Goal: Information Seeking & Learning: Learn about a topic

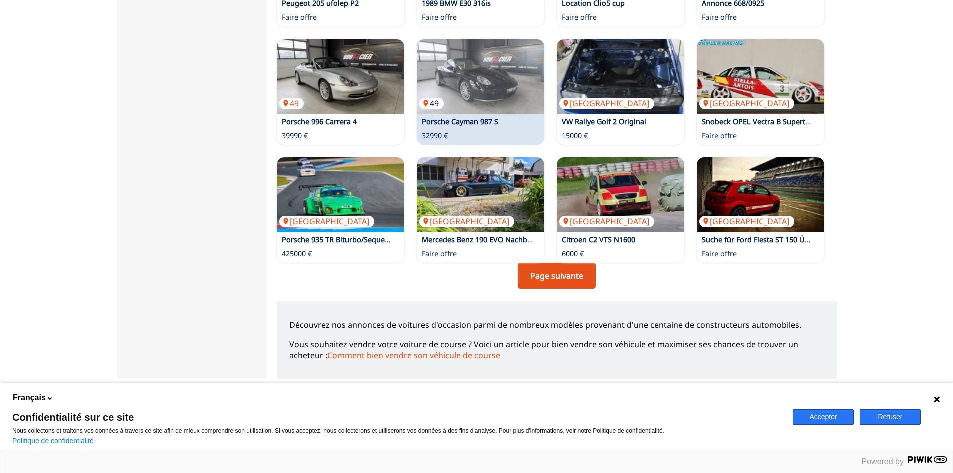
scroll to position [651, 0]
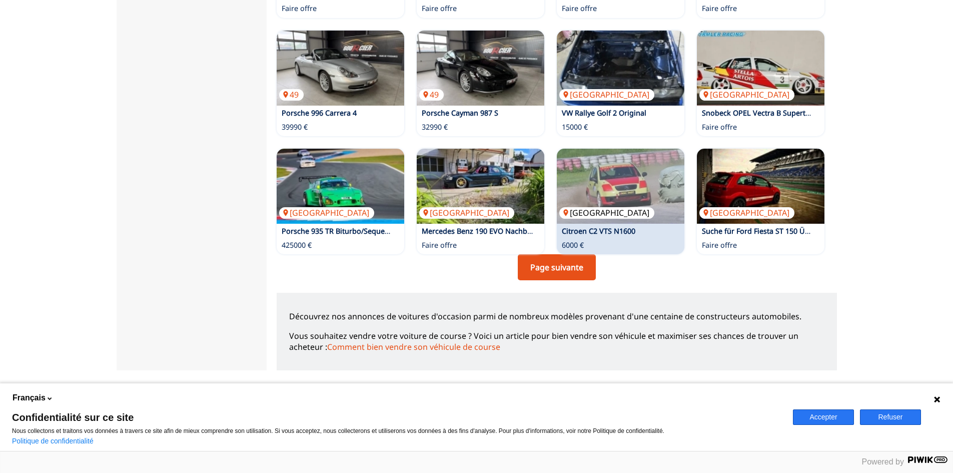
click at [616, 195] on img at bounding box center [621, 186] width 128 height 75
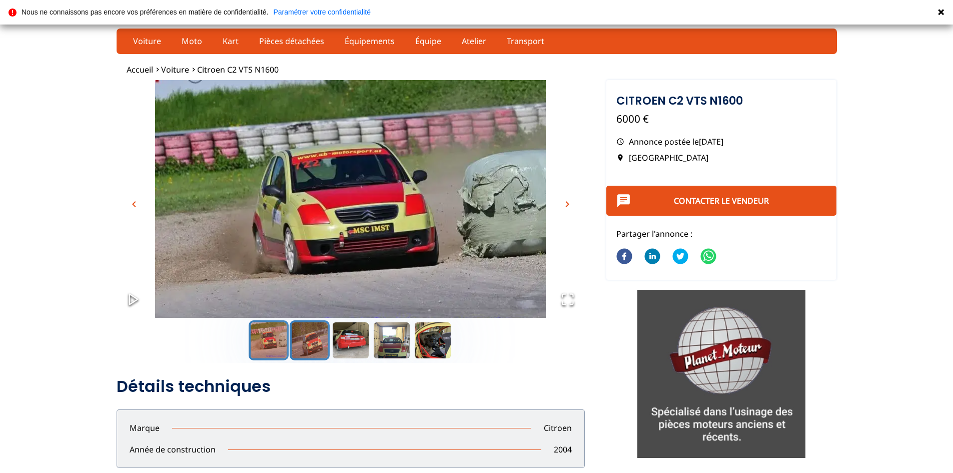
click at [307, 339] on button "Go to Slide 2" at bounding box center [310, 340] width 40 height 40
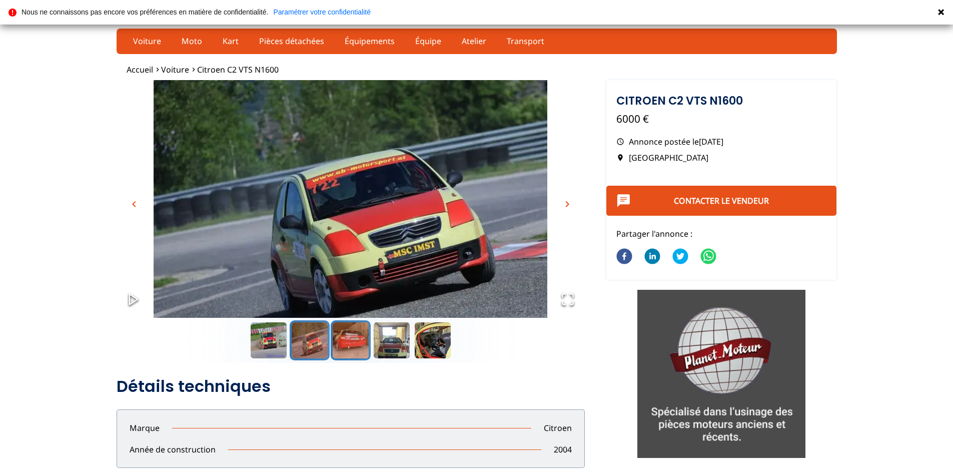
click at [350, 341] on button "Go to Slide 3" at bounding box center [351, 340] width 40 height 40
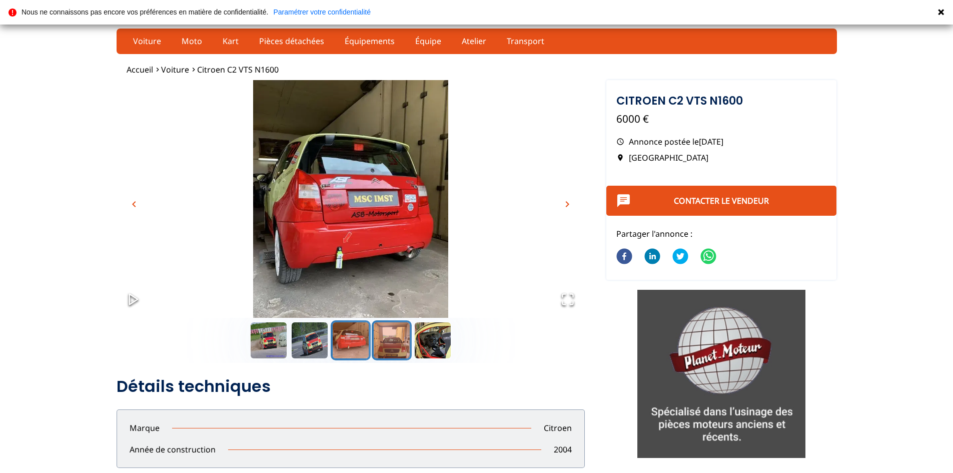
click at [381, 341] on button "Go to Slide 4" at bounding box center [392, 340] width 40 height 40
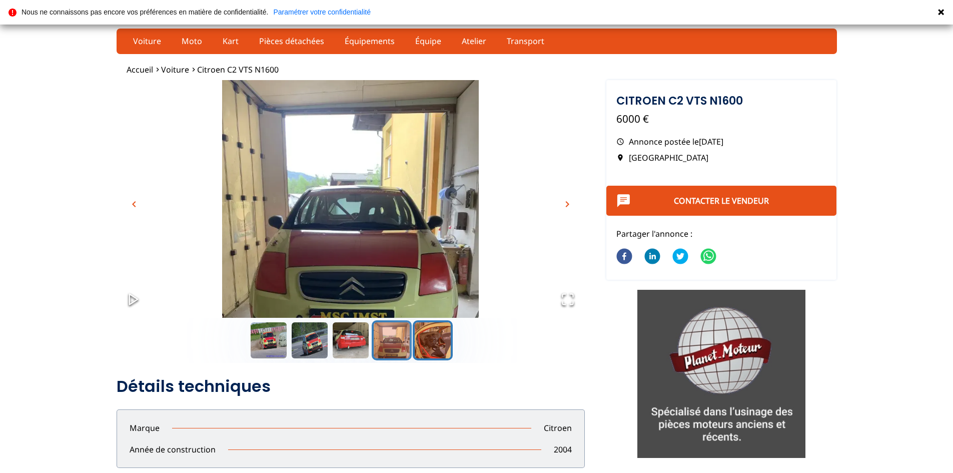
click at [434, 338] on button "Go to Slide 5" at bounding box center [433, 340] width 40 height 40
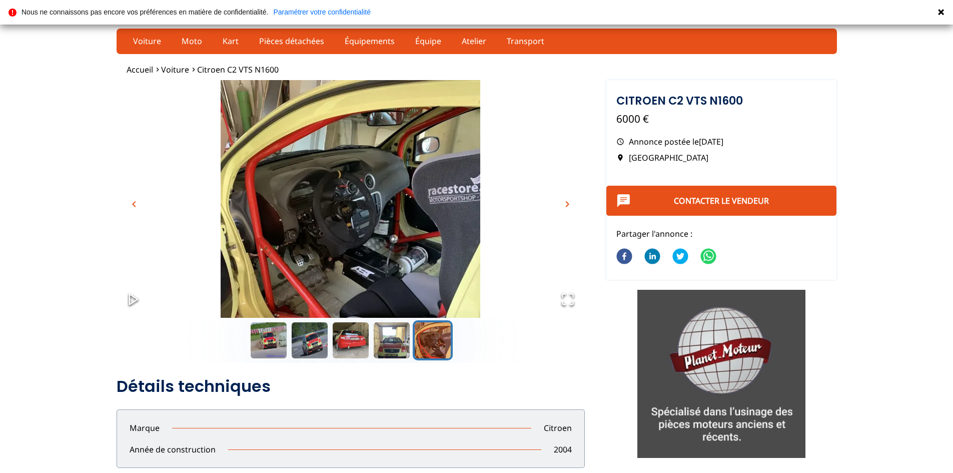
click at [565, 202] on span "chevron_right" at bounding box center [568, 204] width 12 height 12
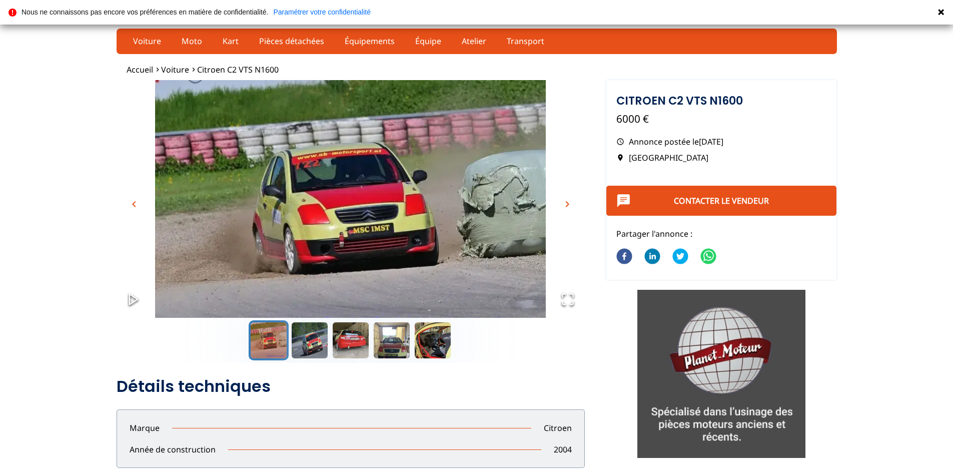
click at [136, 202] on span "chevron_left" at bounding box center [134, 204] width 12 height 12
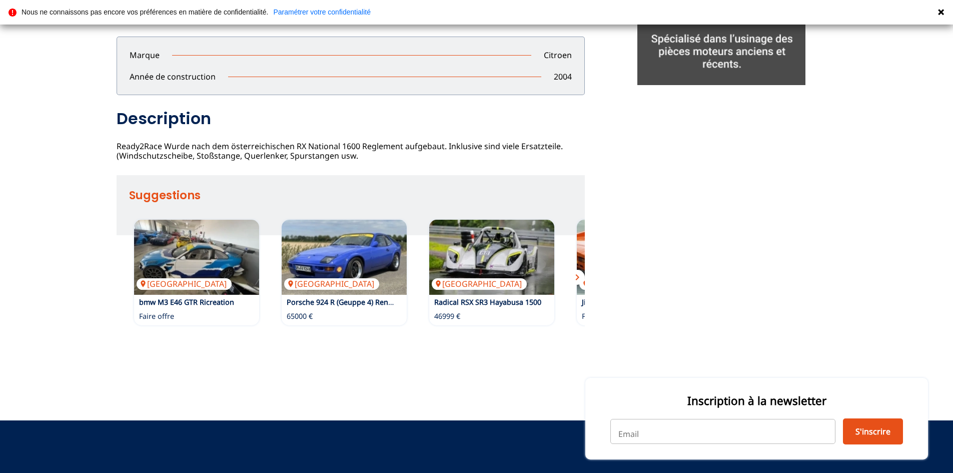
scroll to position [326, 0]
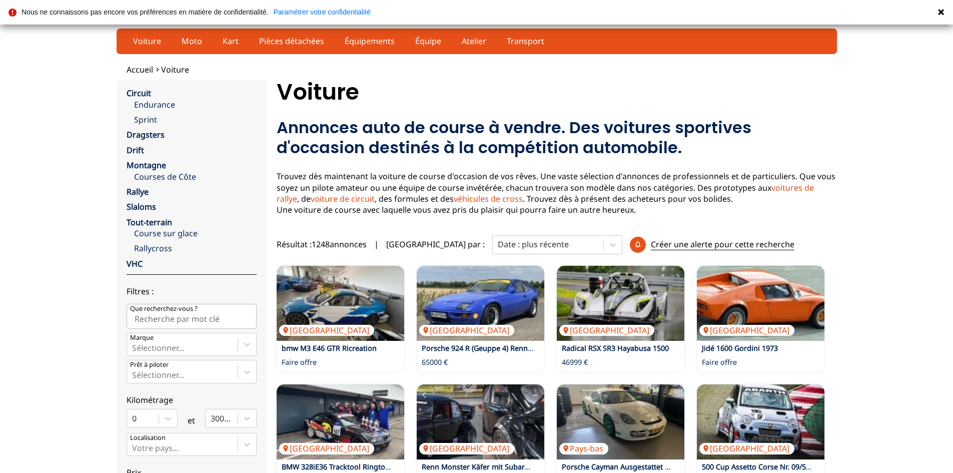
scroll to position [651, 0]
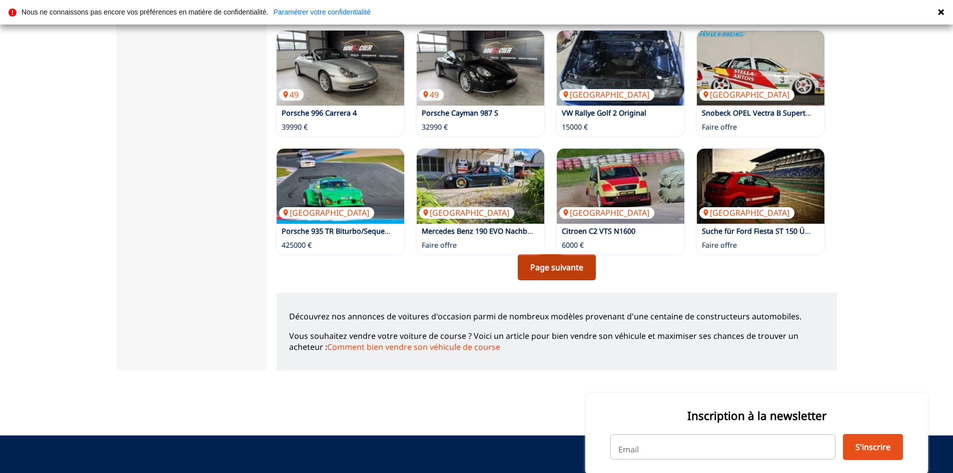
click at [574, 266] on link "Page suivante" at bounding box center [557, 267] width 78 height 26
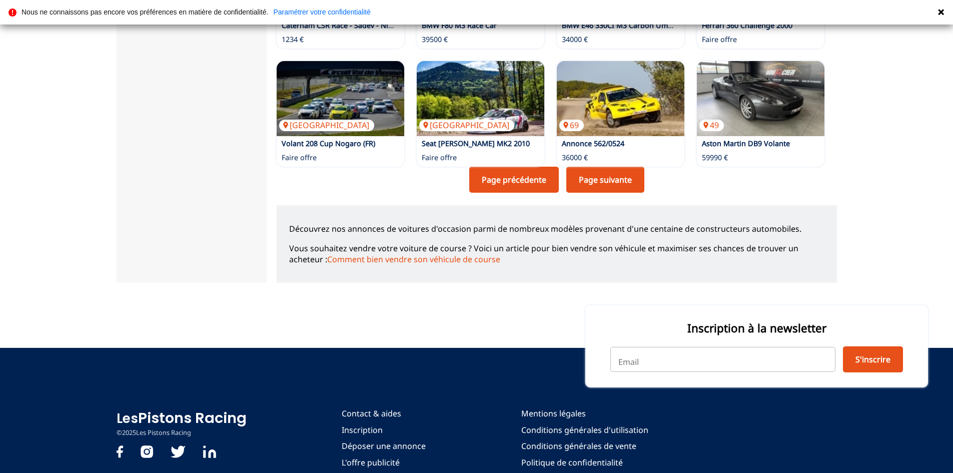
scroll to position [751, 0]
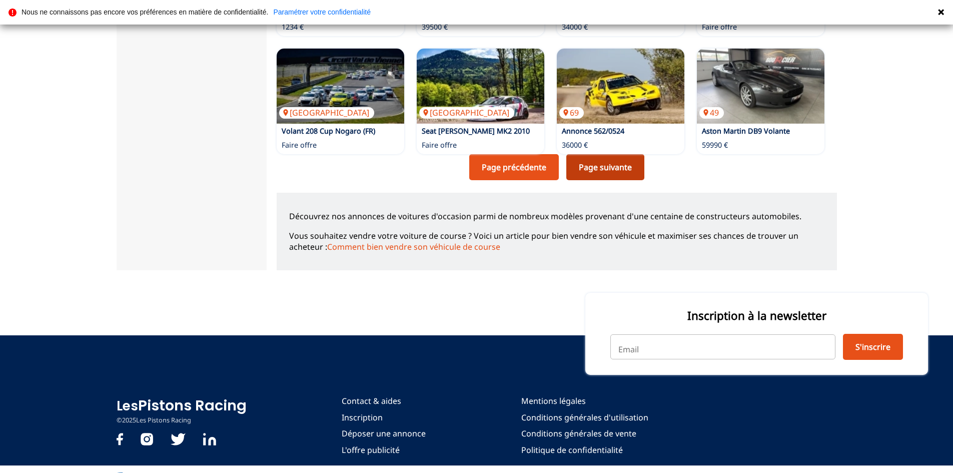
click at [611, 168] on link "Page suivante" at bounding box center [606, 167] width 78 height 26
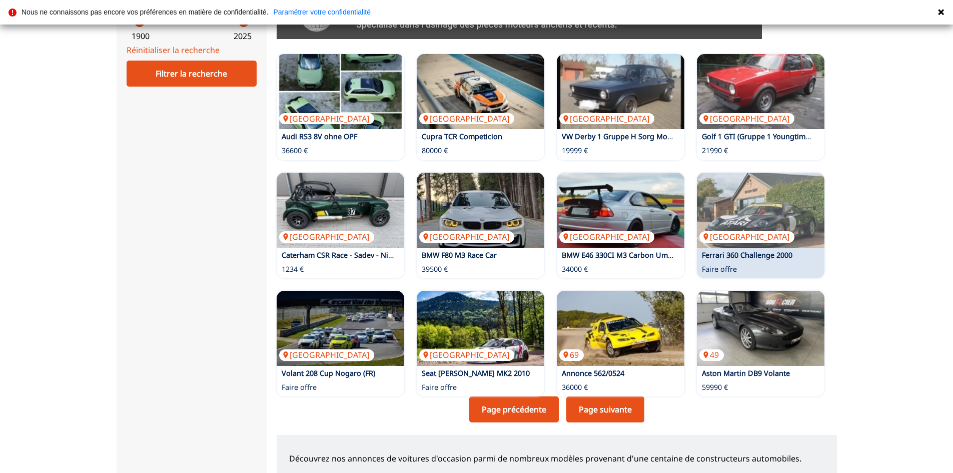
scroll to position [651, 0]
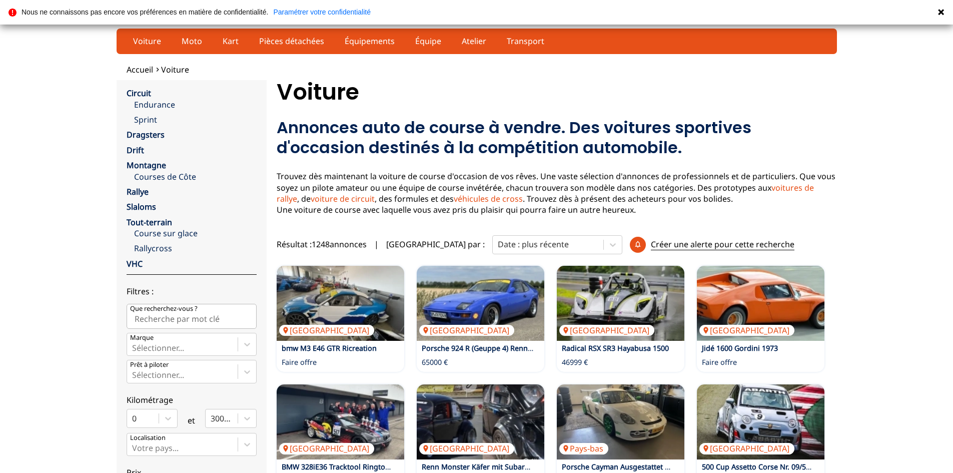
scroll to position [751, 0]
click at [941, 10] on icon at bounding box center [941, 12] width 8 height 8
